Goal: Transaction & Acquisition: Register for event/course

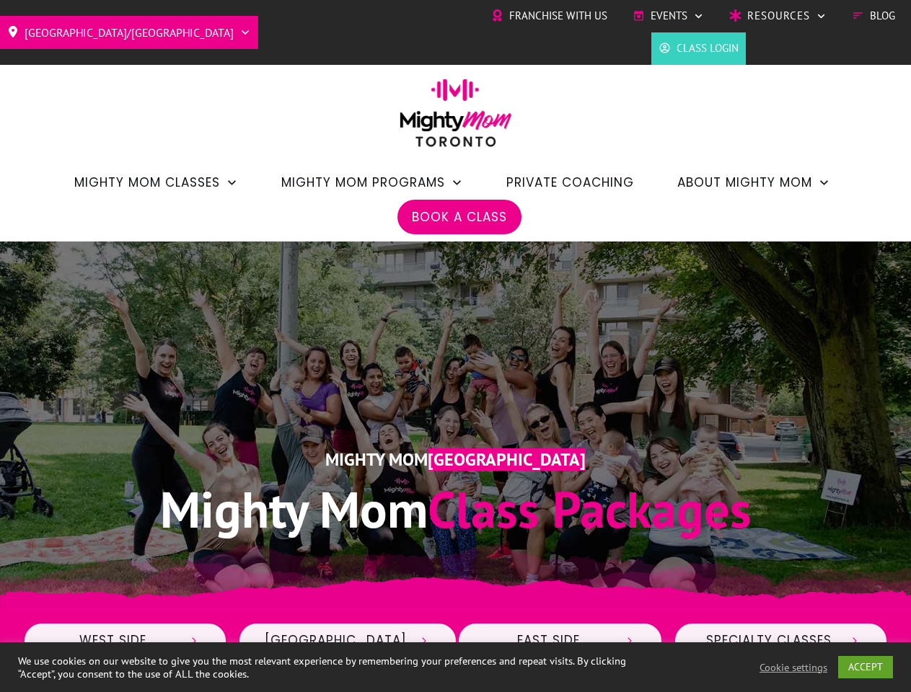
click at [455, 346] on div "Mighty Mom Toronto Mighty Mom Class Packages" at bounding box center [455, 424] width 865 height 265
click at [668, 16] on span "Events" at bounding box center [668, 16] width 37 height 22
click at [866, 667] on link "ACCEPT" at bounding box center [865, 667] width 55 height 22
